Goal: Use online tool/utility: Utilize a website feature to perform a specific function

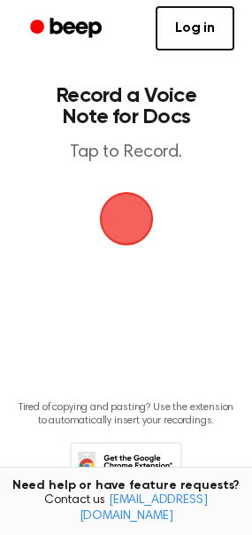
click at [112, 229] on span "button" at bounding box center [127, 219] width 50 height 50
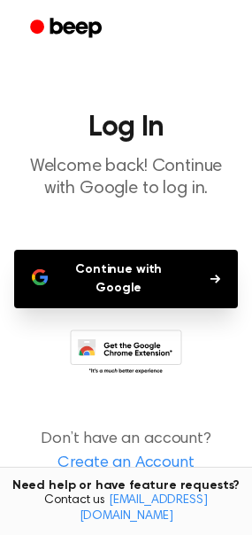
click at [105, 262] on button "Continue with Google" at bounding box center [126, 279] width 224 height 58
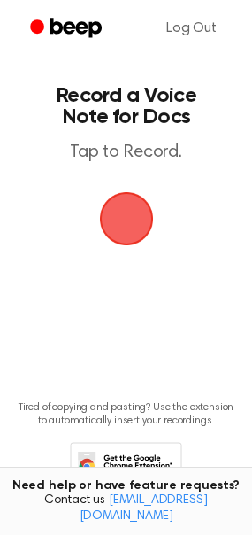
click at [121, 221] on span "button" at bounding box center [126, 219] width 58 height 58
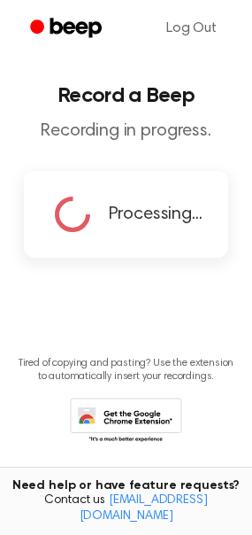
click at [87, 216] on circle at bounding box center [72, 214] width 31 height 31
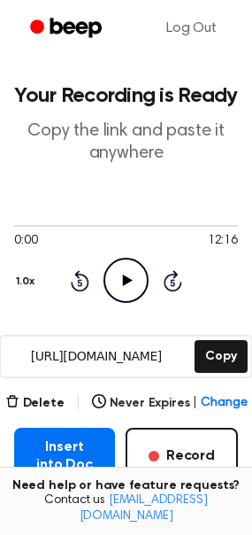
click at [132, 274] on icon "Play Audio" at bounding box center [126, 280] width 45 height 45
drag, startPoint x: 11, startPoint y: 227, endPoint x: 224, endPoint y: 217, distance: 213.7
click at [224, 217] on div "0:02 12:16 Your browser does not support the [object Object] element. 1.0x Rewi…" at bounding box center [126, 260] width 224 height 135
click at [222, 225] on div at bounding box center [126, 226] width 224 height 2
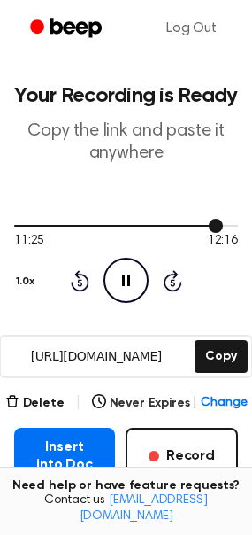
click at [230, 225] on div at bounding box center [126, 226] width 224 height 2
click at [128, 280] on icon at bounding box center [126, 281] width 8 height 12
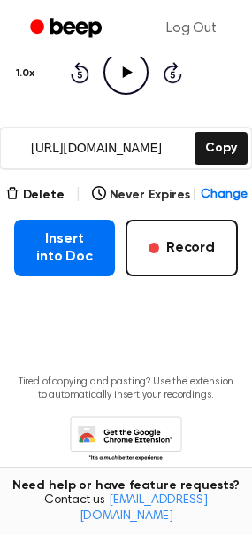
scroll to position [213, 0]
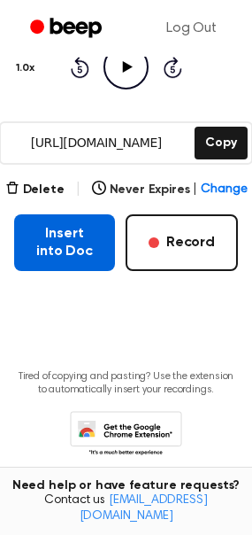
click at [60, 246] on button "Insert into Doc" at bounding box center [64, 242] width 101 height 57
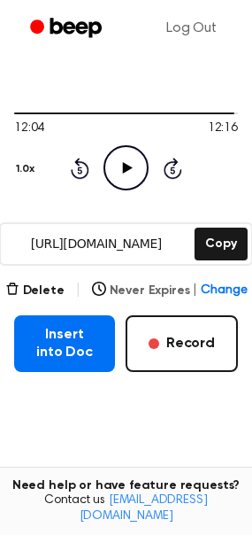
scroll to position [113, 0]
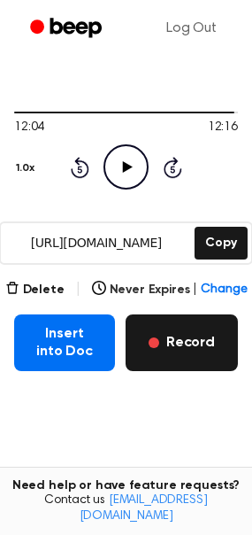
click at [166, 341] on button "Record" at bounding box center [182, 342] width 112 height 57
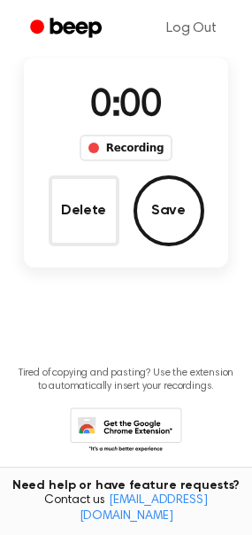
scroll to position [10, 0]
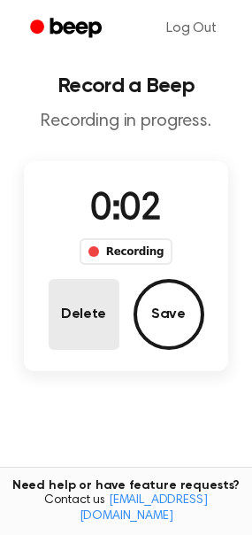
click at [82, 329] on button "Delete" at bounding box center [84, 314] width 71 height 71
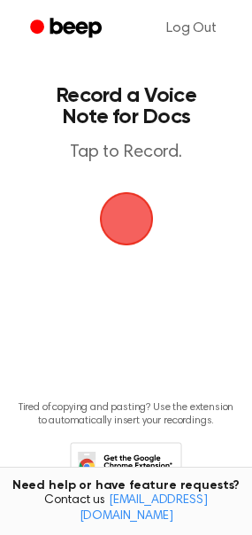
click at [134, 219] on span "button" at bounding box center [127, 219] width 50 height 50
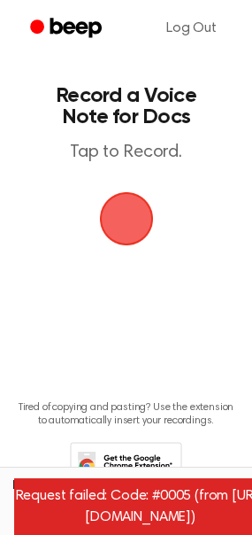
scroll to position [62, 0]
